Goal: Check status: Check status

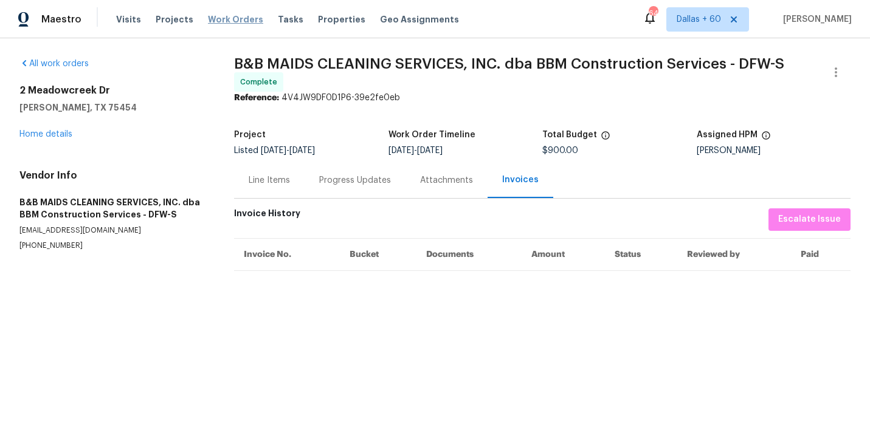
click at [233, 17] on span "Work Orders" at bounding box center [235, 19] width 55 height 12
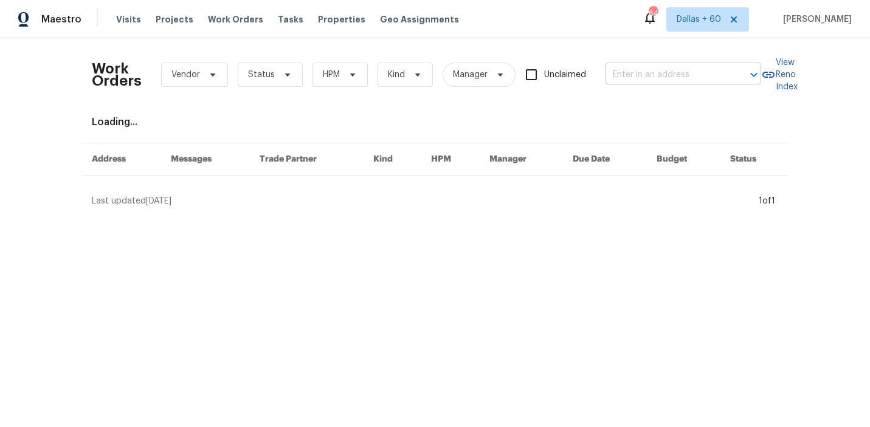
click at [712, 68] on input "text" at bounding box center [666, 75] width 122 height 19
paste input "[STREET_ADDRESS]"
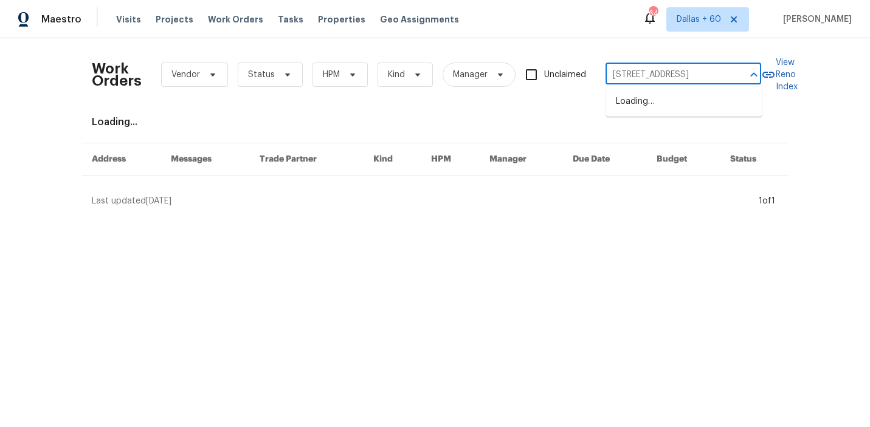
scroll to position [0, 74]
type input "[STREET_ADDRESS]"
click at [709, 100] on li "[STREET_ADDRESS]" at bounding box center [684, 102] width 156 height 20
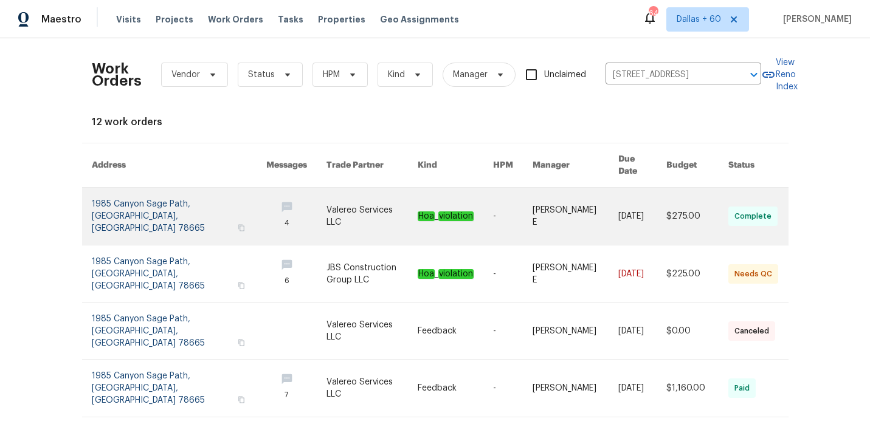
click at [394, 193] on link at bounding box center [371, 216] width 91 height 57
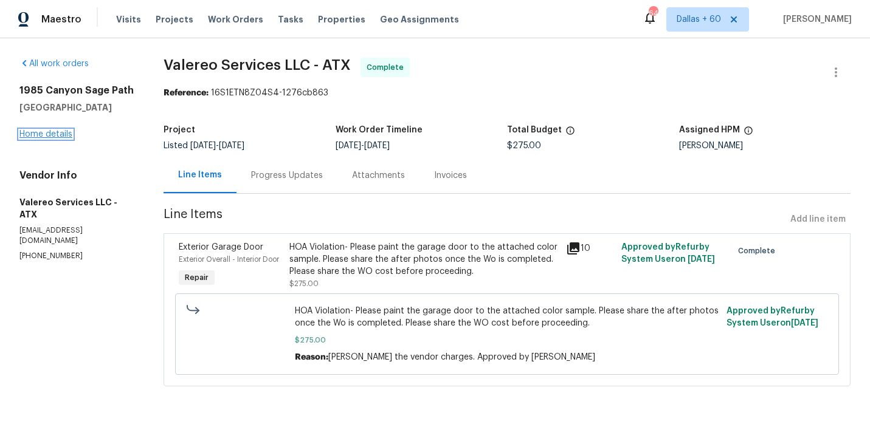
click at [45, 136] on link "Home details" at bounding box center [45, 134] width 53 height 9
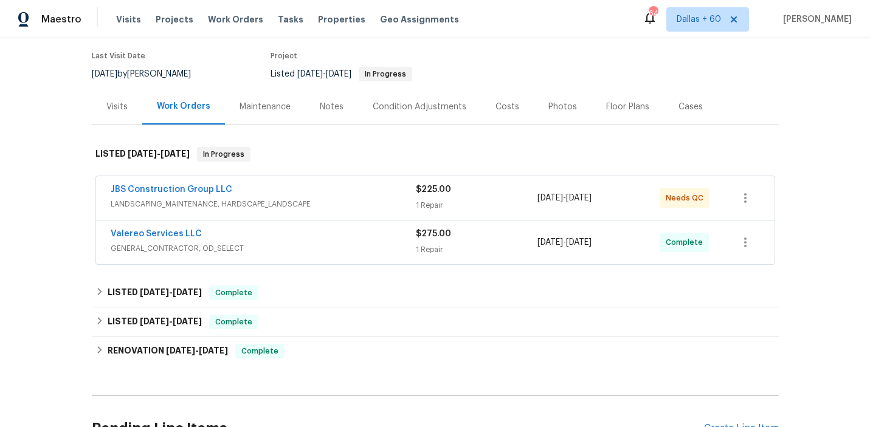
click at [385, 208] on span "LANDSCAPING_MAINTENANCE, HARDSCAPE_LANDSCAPE" at bounding box center [263, 204] width 305 height 12
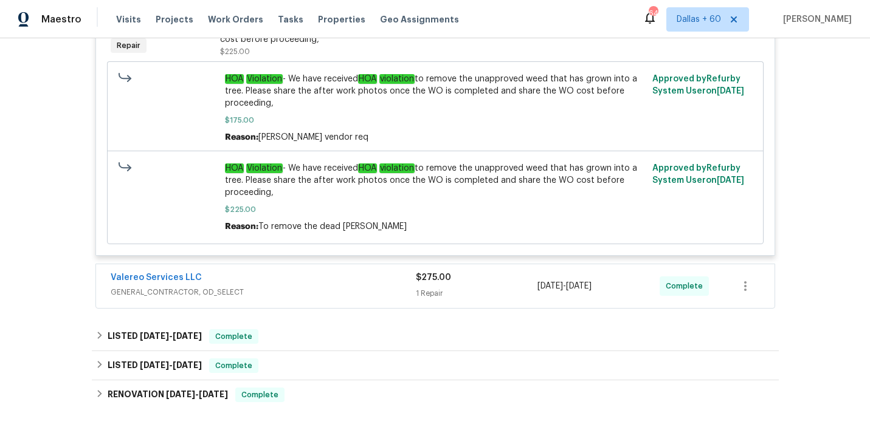
scroll to position [384, 0]
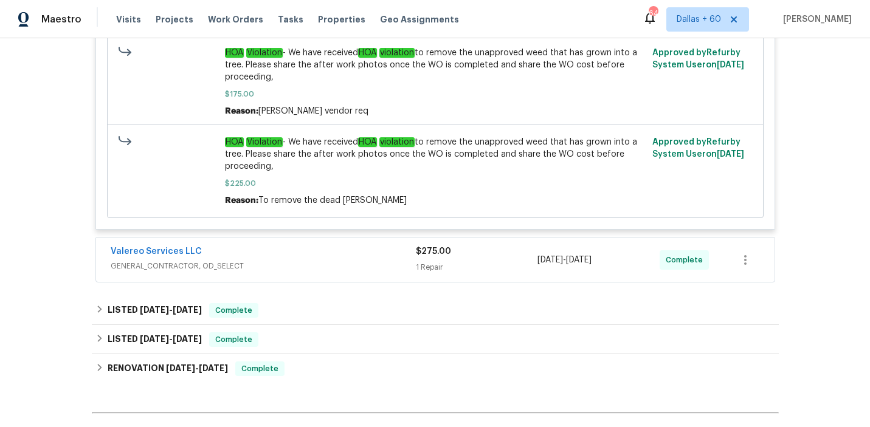
click at [361, 253] on div "Valereo Services LLC" at bounding box center [263, 253] width 305 height 15
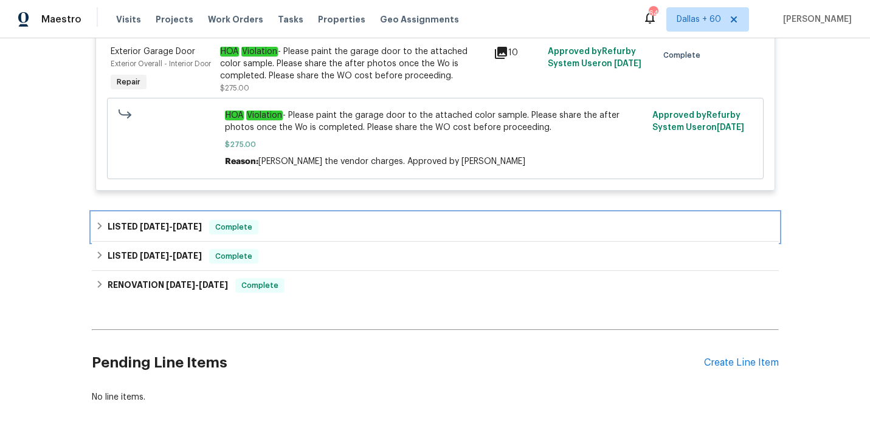
click at [322, 232] on div "LISTED [DATE] - [DATE] Complete" at bounding box center [435, 227] width 687 height 29
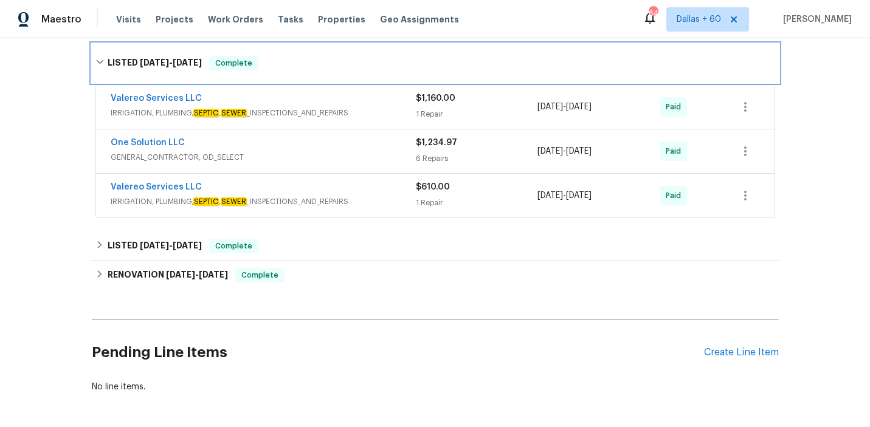
scroll to position [842, 0]
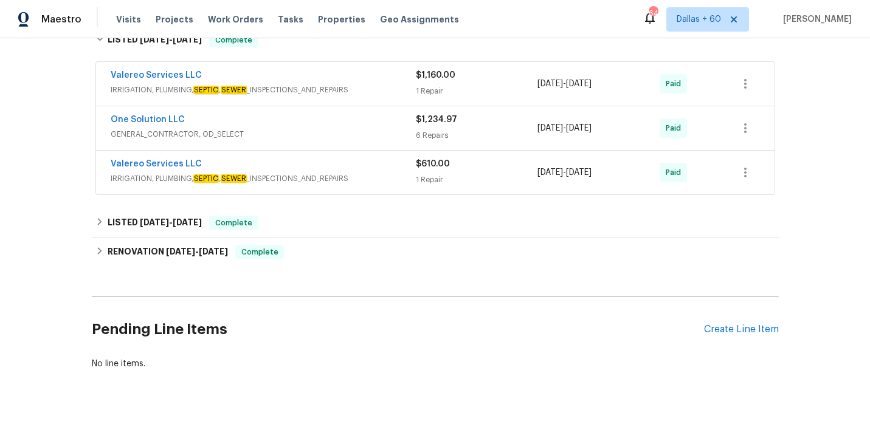
click at [377, 185] on span "IRRIGATION, PLUMBING, SEPTIC , SEWER _INSPECTIONS_AND_REPAIRS" at bounding box center [263, 179] width 305 height 12
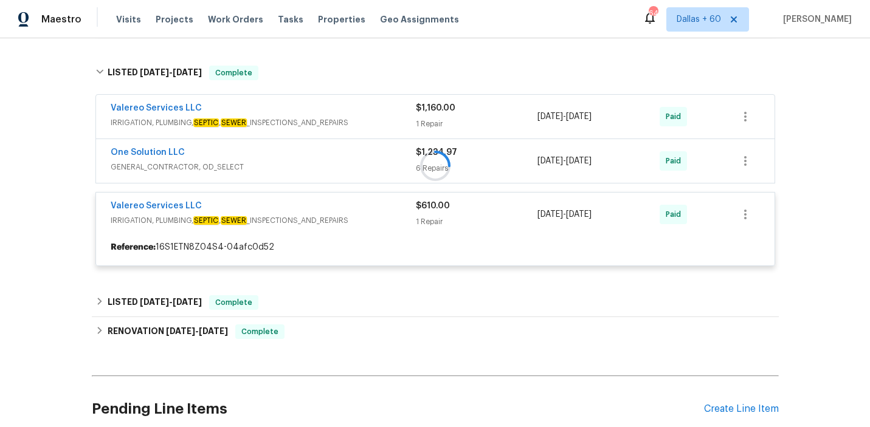
scroll to position [811, 0]
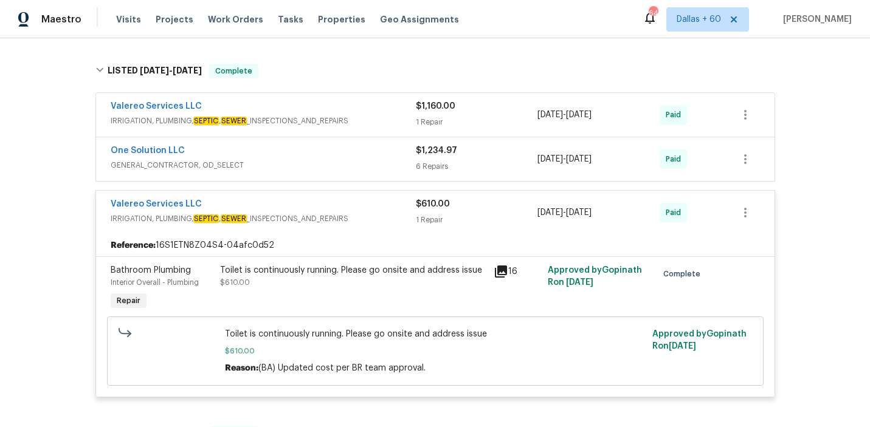
click at [349, 171] on span "GENERAL_CONTRACTOR, OD_SELECT" at bounding box center [263, 165] width 305 height 12
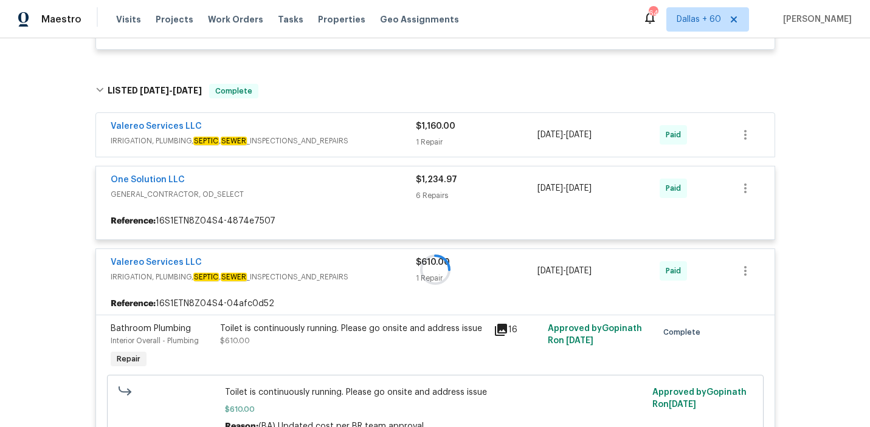
scroll to position [789, 0]
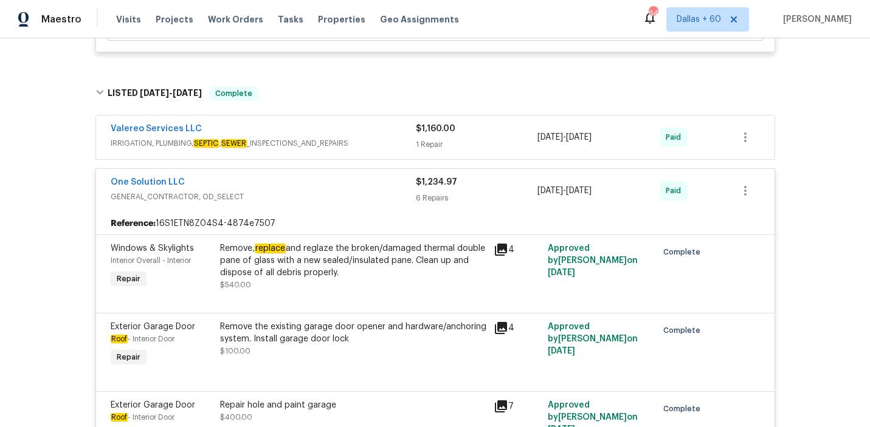
click at [379, 150] on span "IRRIGATION, PLUMBING, SEPTIC , SEWER _INSPECTIONS_AND_REPAIRS" at bounding box center [263, 143] width 305 height 12
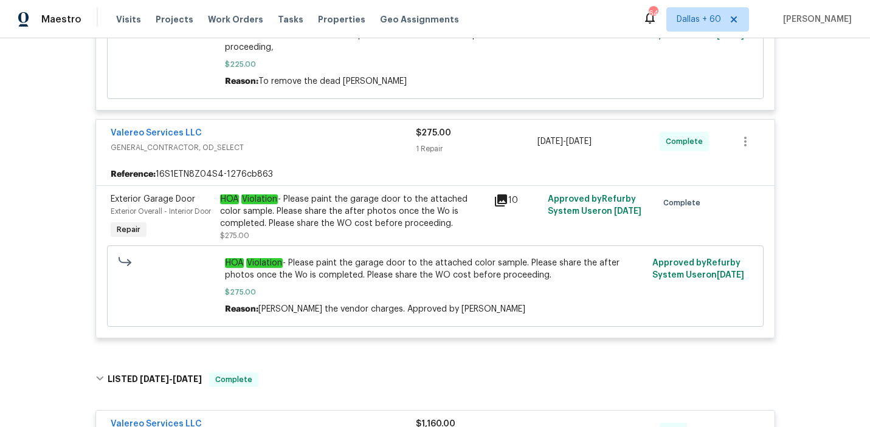
scroll to position [519, 0]
